Goal: Register for event/course

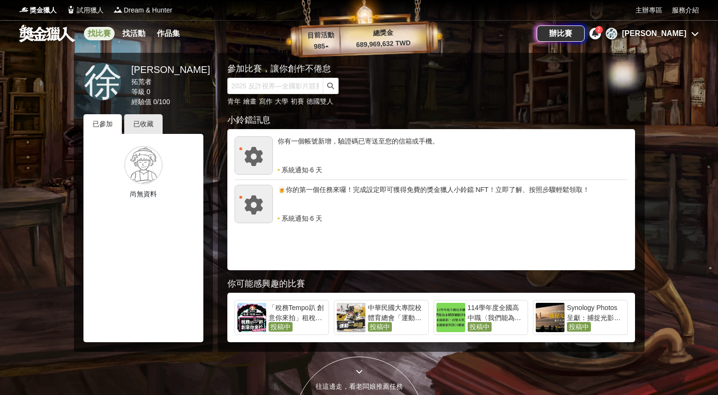
click at [104, 30] on link "找比賽" at bounding box center [99, 33] width 31 height 13
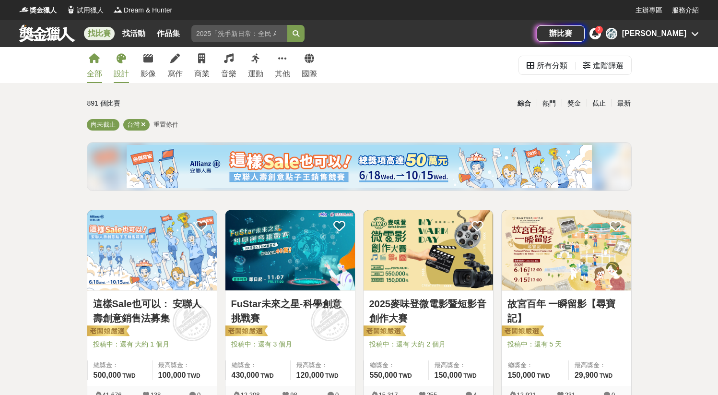
click at [119, 60] on icon at bounding box center [122, 59] width 10 height 10
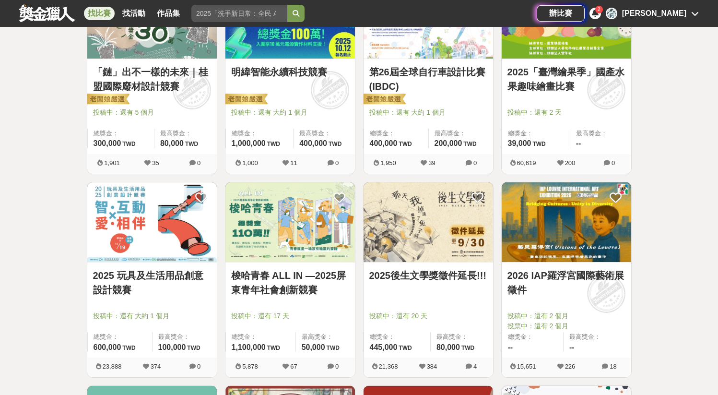
scroll to position [234, 0]
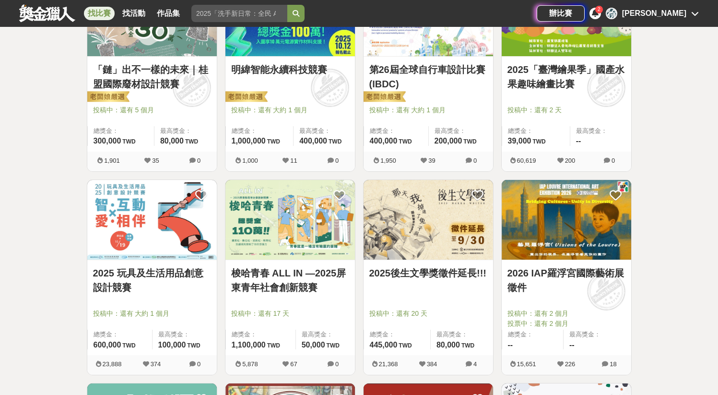
click at [564, 236] on img at bounding box center [567, 220] width 130 height 80
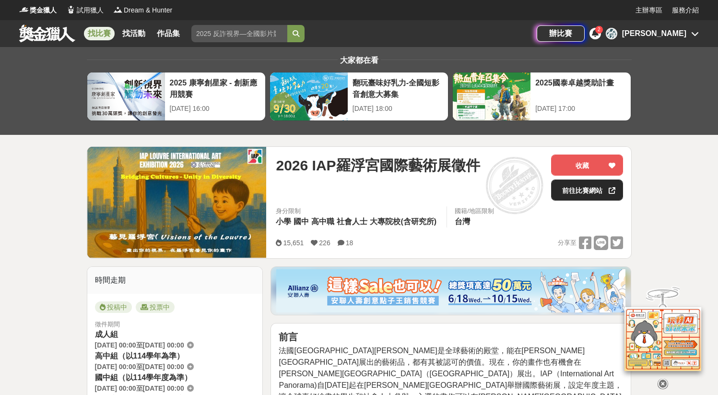
click at [569, 196] on link "前往比賽網站" at bounding box center [587, 189] width 72 height 21
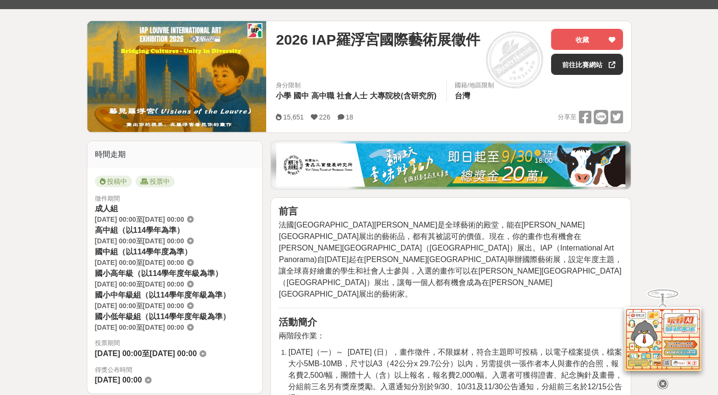
scroll to position [130, 0]
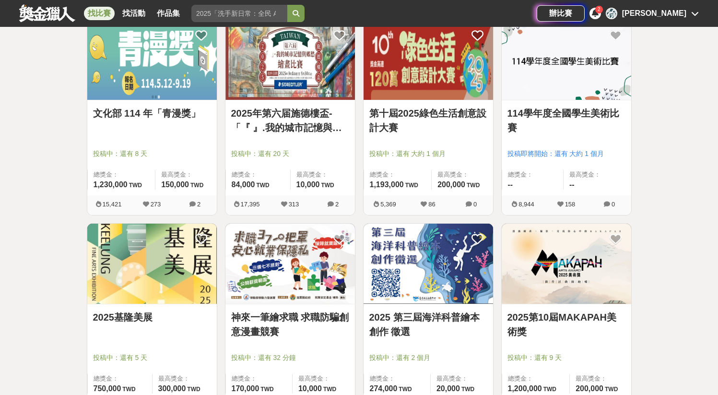
scroll to position [599, 0]
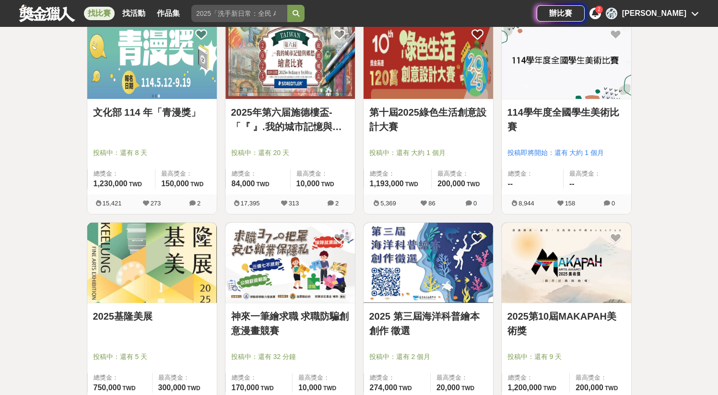
click at [404, 276] on img at bounding box center [429, 263] width 130 height 80
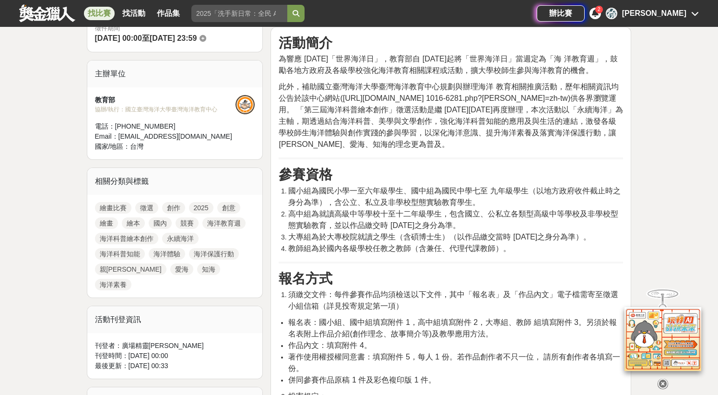
scroll to position [296, 0]
drag, startPoint x: 321, startPoint y: 237, endPoint x: 341, endPoint y: 237, distance: 19.7
click at [341, 237] on span "大專組為於大專校院就讀之學生（含碩博士生）（以作品繳交當時 114 年 10 月 31 日之身分為準）。" at bounding box center [439, 236] width 303 height 8
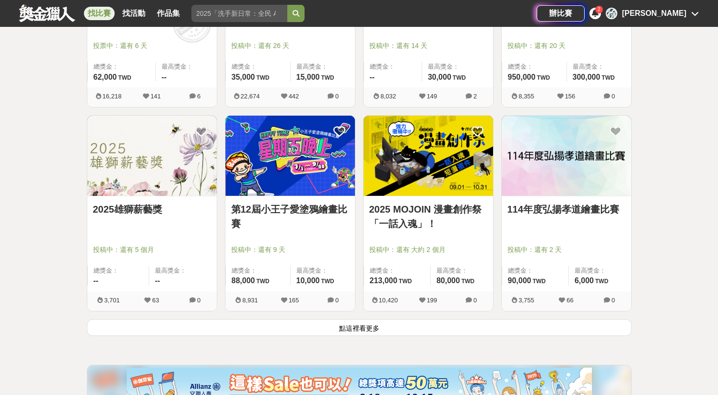
scroll to position [1309, 0]
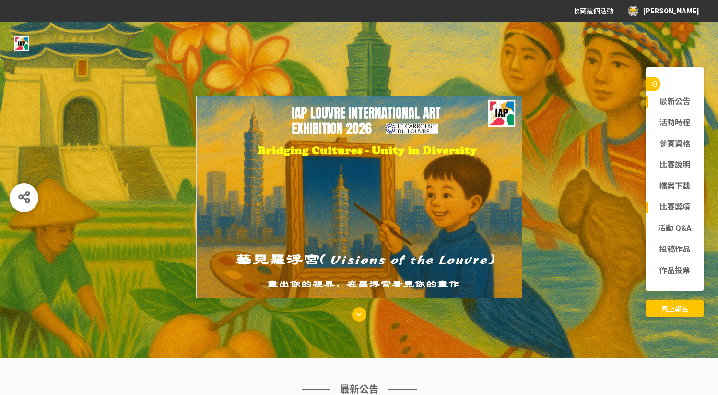
click at [676, 207] on link "比賽獎項" at bounding box center [675, 207] width 58 height 12
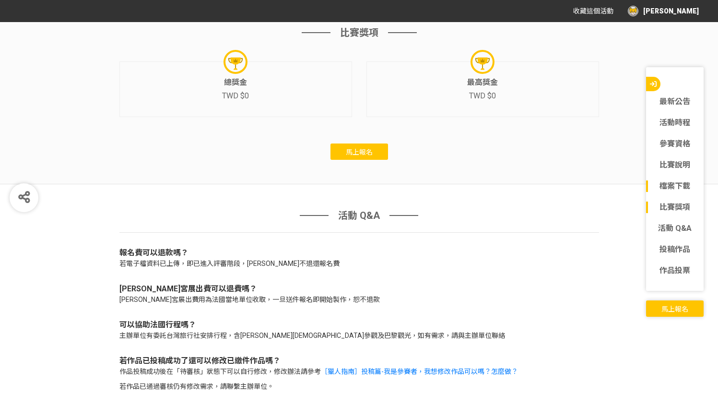
scroll to position [2911, 0]
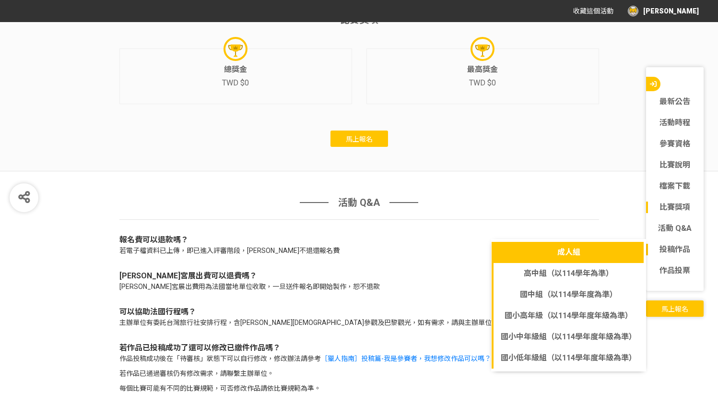
click at [584, 250] on link "成人組" at bounding box center [569, 252] width 154 height 21
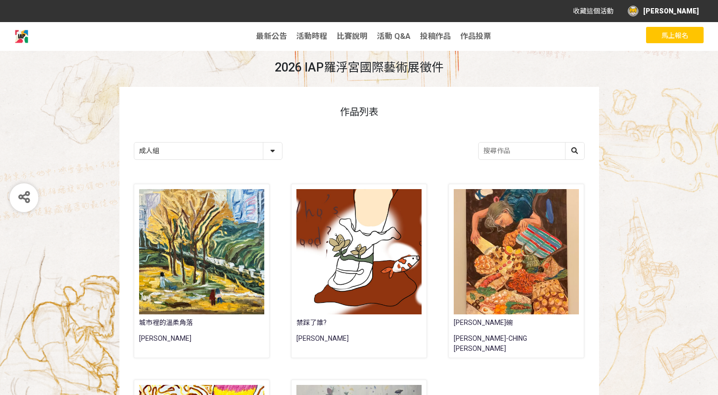
click at [223, 155] on select "成人組 高中組（以114學年為準） 國中組（以114學年度為準） 國小高年級（以114學年度年級為準） 國小中年級組（以114學年度年級為準） 國小低年級組（…" at bounding box center [208, 150] width 148 height 17
click at [134, 142] on select "成人組 高中組（以114學年為準） 國中組（以114學年度為準） 國小高年級（以114學年度年級為準） 國小中年級組（以114學年度年級為準） 國小低年級組（…" at bounding box center [208, 150] width 148 height 17
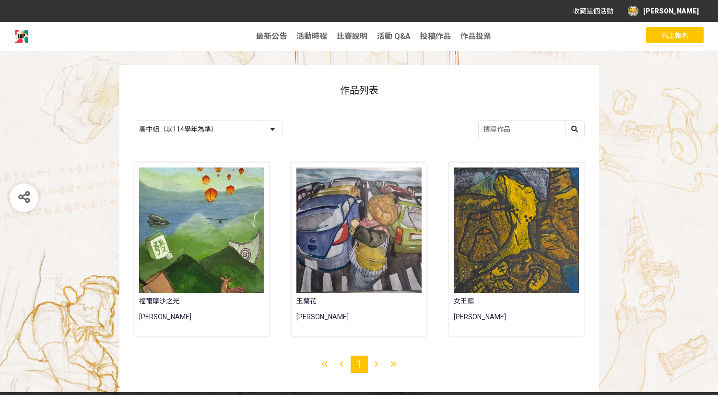
scroll to position [31, 0]
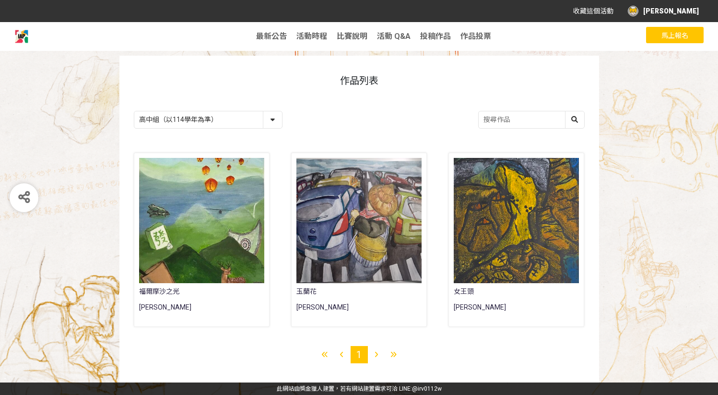
click at [230, 124] on select "成人組 高中組（以114學年為準） 國中組（以114學年度為準） 國小高年級（以114學年度年級為準） 國小中年級組（以114學年度年級為準） 國小低年級組（…" at bounding box center [208, 119] width 148 height 17
select select "185262:185502"
click at [134, 111] on select "成人組 高中組（以114學年為準） 國中組（以114學年度為準） 國小高年級（以114學年度年級為準） 國小中年級組（以114學年度年級為準） 國小低年級組（…" at bounding box center [208, 119] width 148 height 17
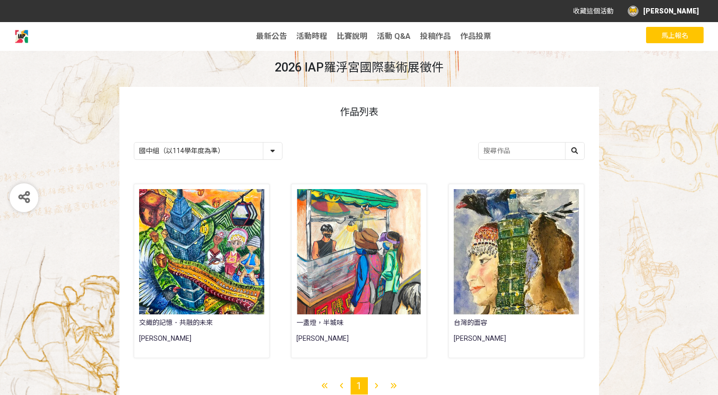
click at [224, 151] on select "成人組 高中組（以114學年為準） 國中組（以114學年度為準） 國小高年級（以114學年度年級為準） 國小中年級組（以114學年度年級為準） 國小低年級組（…" at bounding box center [208, 150] width 148 height 17
click at [319, 35] on span "活動時程" at bounding box center [311, 36] width 31 height 9
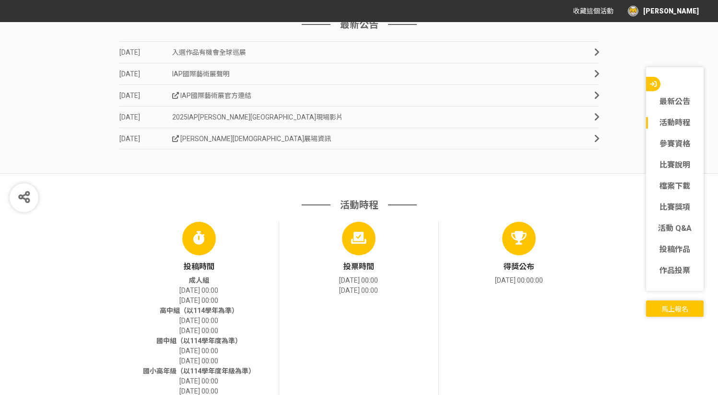
scroll to position [359, 0]
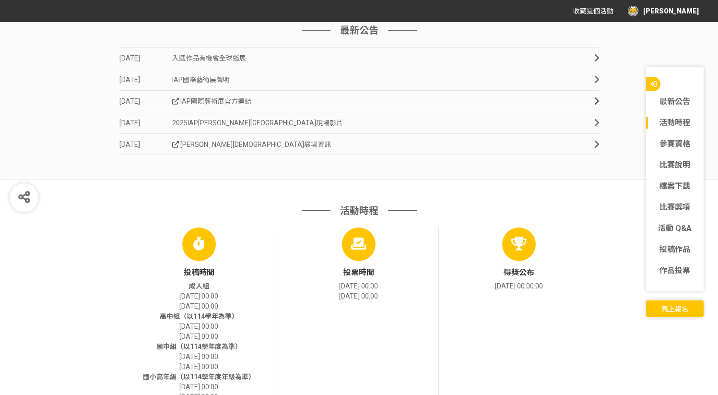
click at [281, 120] on link "[DATE] 2025IAP[PERSON_NAME][GEOGRAPHIC_DATA]現場影片" at bounding box center [359, 123] width 480 height 22
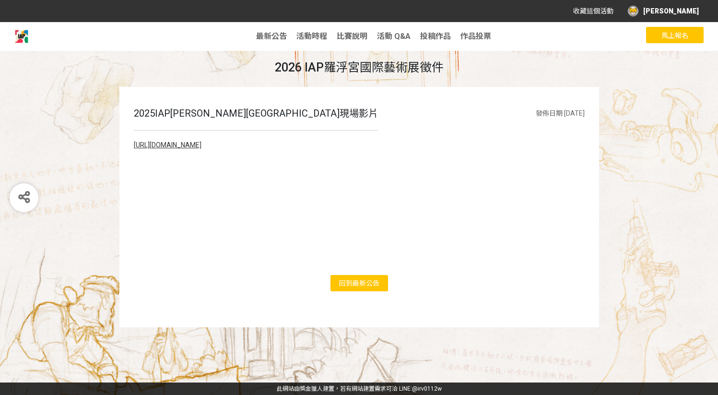
click at [201, 143] on link "[URL][DOMAIN_NAME]" at bounding box center [168, 145] width 68 height 8
